Goal: Task Accomplishment & Management: Manage account settings

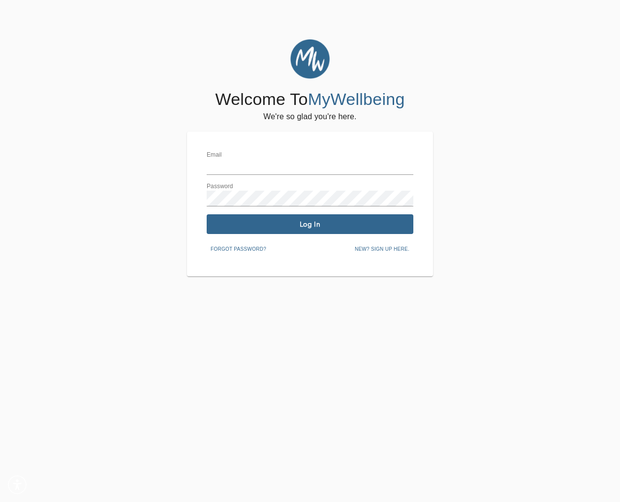
type input "[EMAIL_ADDRESS][DOMAIN_NAME]"
click at [289, 225] on span "Log In" at bounding box center [310, 224] width 199 height 9
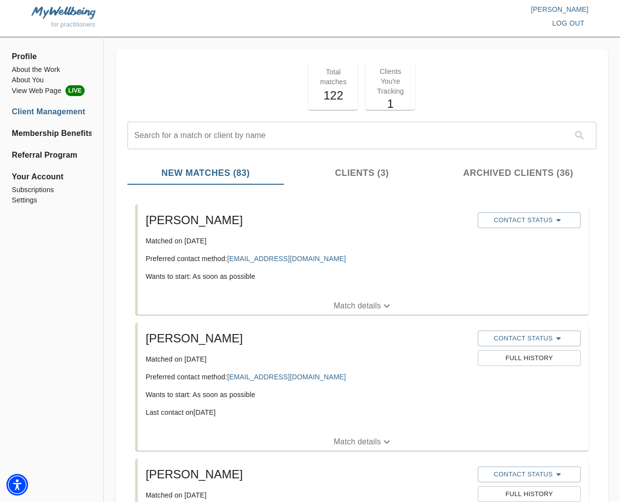
drag, startPoint x: 374, startPoint y: 306, endPoint x: 394, endPoint y: 307, distance: 20.7
click at [374, 306] on p "Match details" at bounding box center [357, 306] width 47 height 12
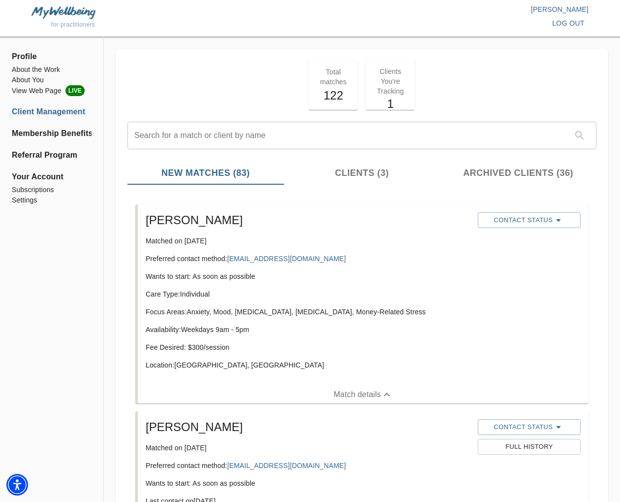
drag, startPoint x: 239, startPoint y: 220, endPoint x: 144, endPoint y: 222, distance: 95.0
click at [144, 222] on div "[PERSON_NAME] Matched on [DATE] Preferred contact method: [EMAIL_ADDRESS][DOMAI…" at bounding box center [308, 294] width 332 height 173
copy h5 "[PERSON_NAME]"
click at [291, 245] on p "Matched on [DATE]" at bounding box center [308, 241] width 324 height 10
copy link "[EMAIL_ADDRESS][DOMAIN_NAME]"
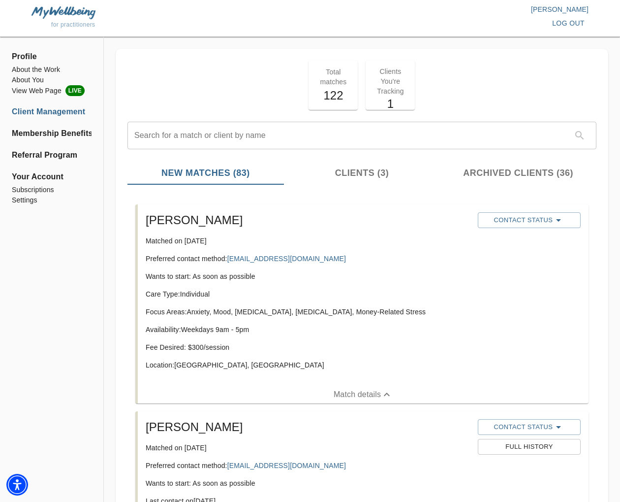
drag, startPoint x: 272, startPoint y: 342, endPoint x: 263, endPoint y: 344, distance: 8.6
click at [271, 342] on div "Care Type: Individual Focus Areas: Anxiety, Mood, [MEDICAL_DATA], [MEDICAL_DATA…" at bounding box center [308, 333] width 324 height 89
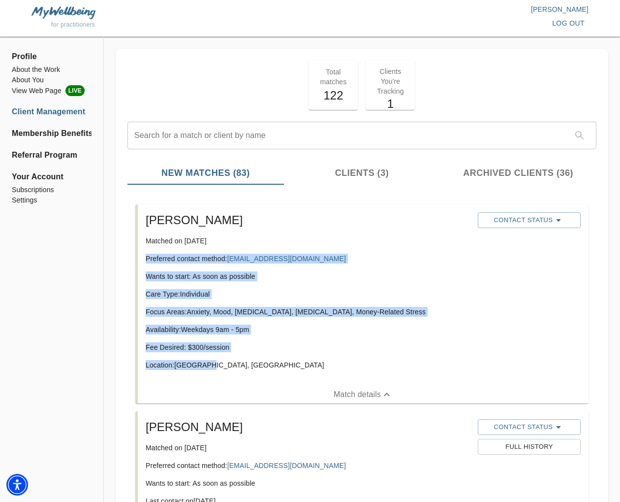
drag, startPoint x: 217, startPoint y: 361, endPoint x: 139, endPoint y: 259, distance: 128.6
click at [139, 259] on div "[PERSON_NAME] Matched on [DATE] Preferred contact method: [EMAIL_ADDRESS][DOMAI…" at bounding box center [363, 294] width 451 height 181
copy div "Preferred contact method: [EMAIL_ADDRESS][DOMAIN_NAME] Wants to start: As soon …"
click at [406, 339] on div "Care Type: Individual Focus Areas: Anxiety, Mood, [MEDICAL_DATA], [MEDICAL_DATA…" at bounding box center [308, 333] width 324 height 89
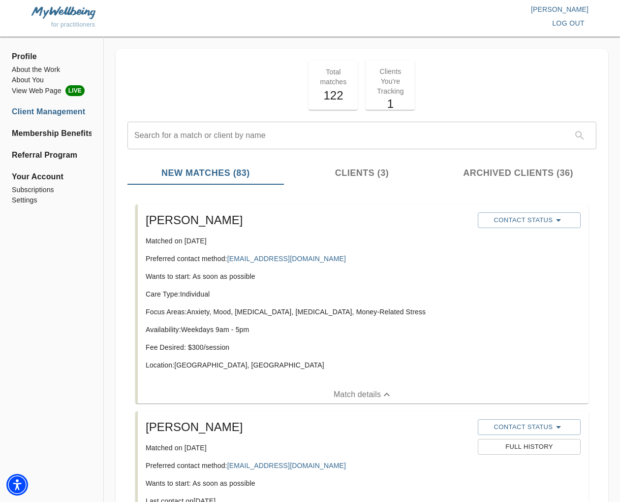
drag, startPoint x: 417, startPoint y: 310, endPoint x: 217, endPoint y: 310, distance: 199.8
click at [217, 310] on p "Focus Areas: Anxiety, Mood, [MEDICAL_DATA], [MEDICAL_DATA], Money-Related Stress" at bounding box center [308, 312] width 324 height 10
copy p "Mood, [MEDICAL_DATA], [MEDICAL_DATA], Money-Related Stress"
click at [535, 213] on button "Contact Status" at bounding box center [529, 220] width 103 height 16
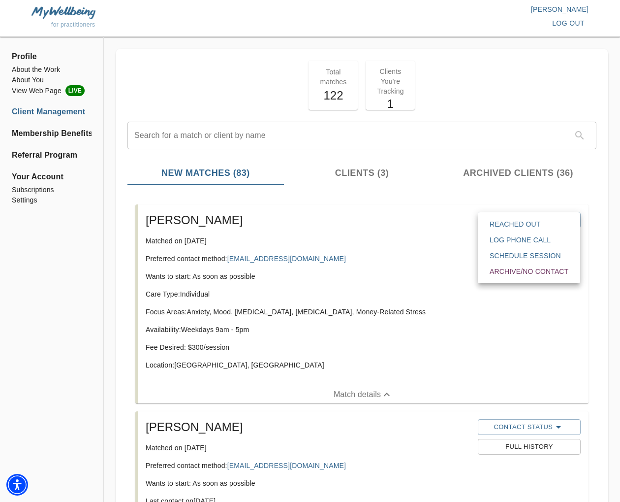
click at [534, 221] on span "Reached Out" at bounding box center [529, 224] width 79 height 10
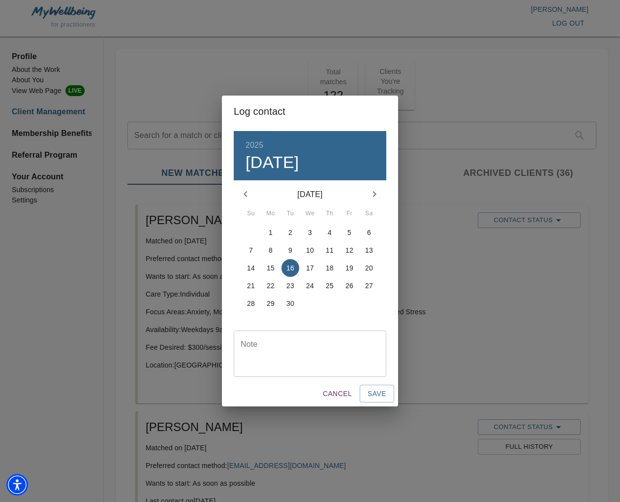
click at [325, 334] on div "Note" at bounding box center [310, 353] width 153 height 46
type textarea "initial email sent"
click at [383, 393] on span "Save" at bounding box center [377, 393] width 19 height 12
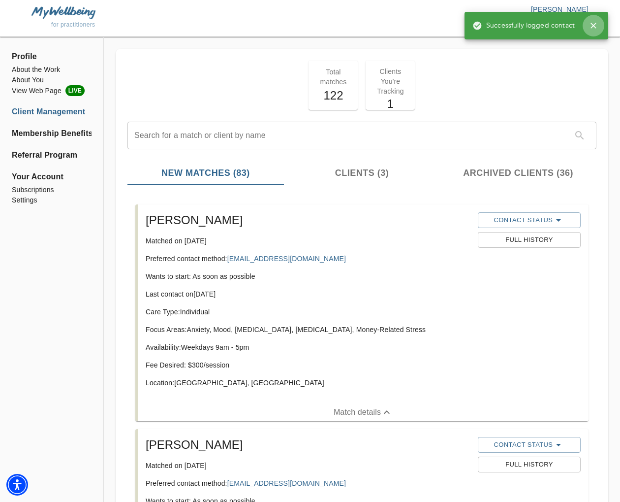
click at [592, 27] on icon "button" at bounding box center [594, 26] width 6 height 6
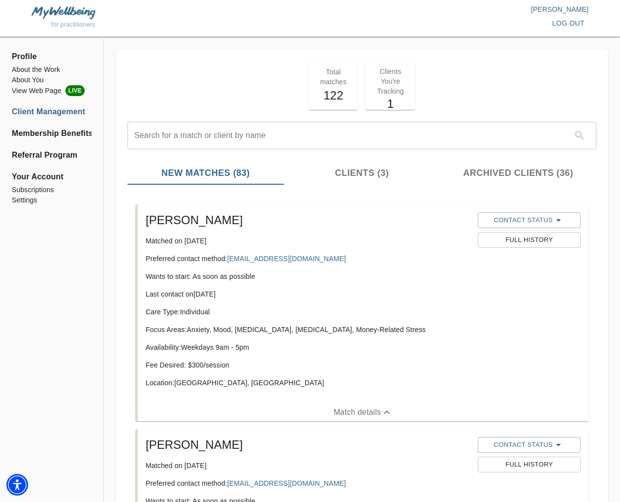
click at [566, 24] on span "log out" at bounding box center [568, 23] width 32 height 12
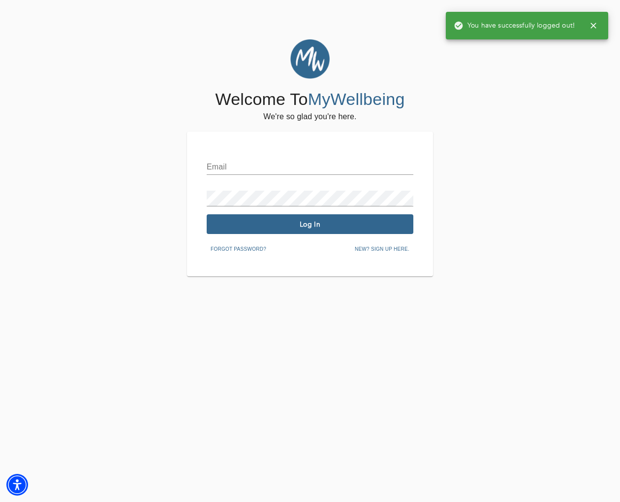
type input "[EMAIL_ADDRESS][DOMAIN_NAME]"
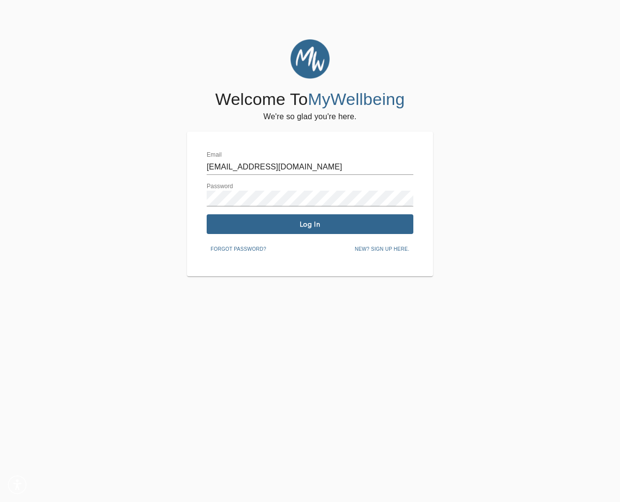
click at [356, 169] on input "[EMAIL_ADDRESS][DOMAIN_NAME]" at bounding box center [310, 167] width 207 height 16
type input "[EMAIL_ADDRESS][DOMAIN_NAME]"
click at [300, 225] on span "Log In" at bounding box center [310, 224] width 199 height 9
